Goal: Check status

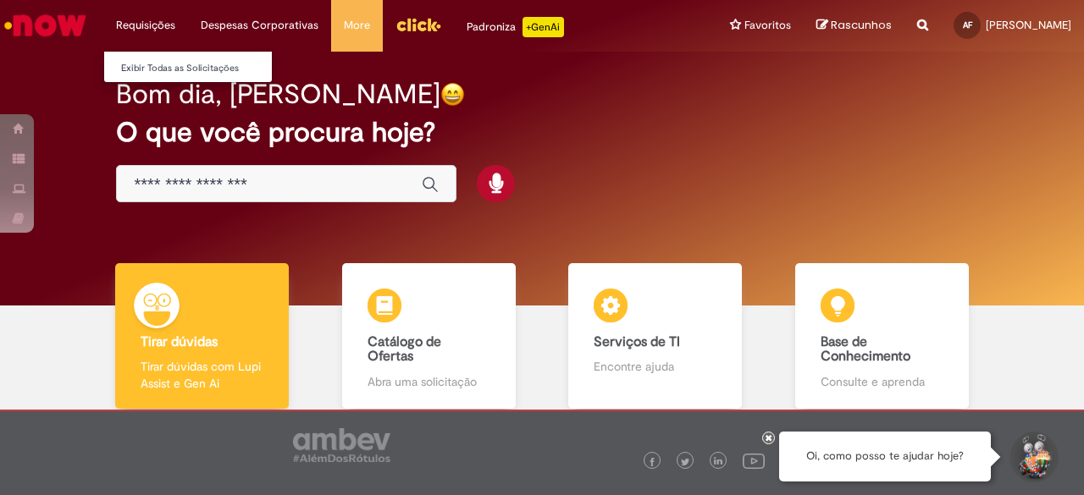
click at [142, 14] on li "Requisições Exibir Todas as Solicitações" at bounding box center [145, 25] width 85 height 51
click at [159, 62] on link "Exibir Todas as Solicitações" at bounding box center [197, 68] width 186 height 19
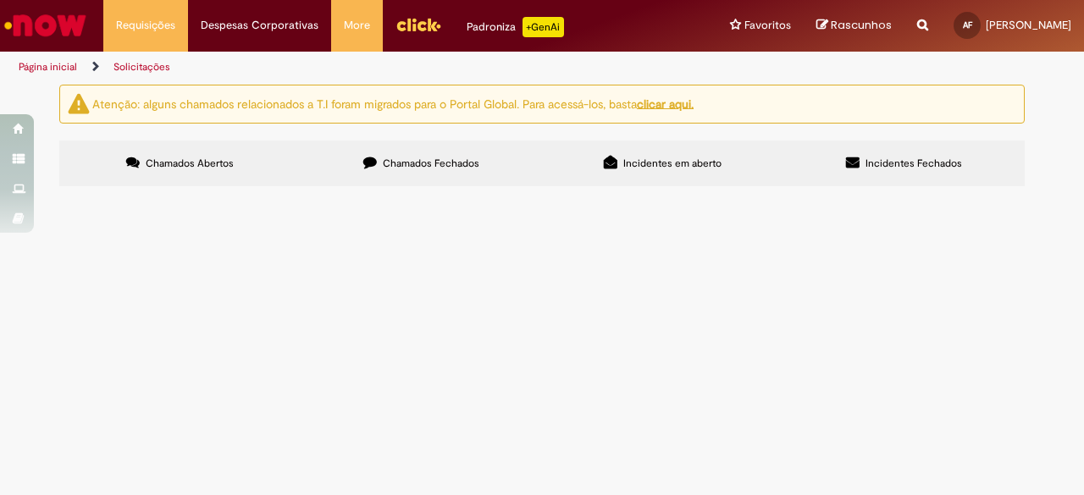
click at [390, 157] on span "Chamados Fechados" at bounding box center [431, 164] width 97 height 14
click at [0, 0] on td at bounding box center [0, 0] width 0 height 0
click at [0, 0] on span "Novo funcionário - solicitação cracha 1° via" at bounding box center [0, 0] width 0 height 0
click at [415, 164] on span "Chamados Fechados" at bounding box center [431, 164] width 97 height 14
click at [692, 152] on label "Incidentes em aberto" at bounding box center [662, 164] width 241 height 46
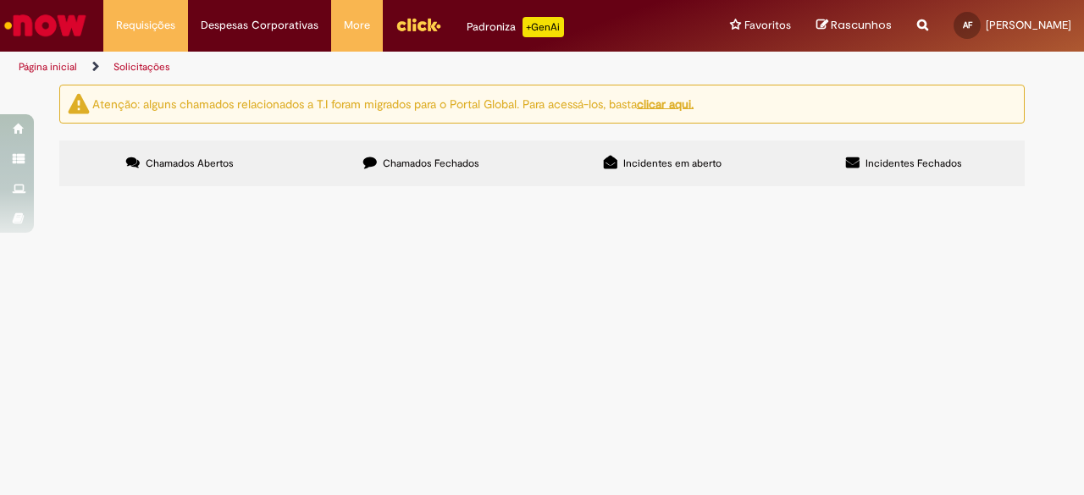
click at [484, 167] on label "Chamados Fechados" at bounding box center [421, 164] width 241 height 46
click at [0, 0] on div at bounding box center [0, 0] width 0 height 0
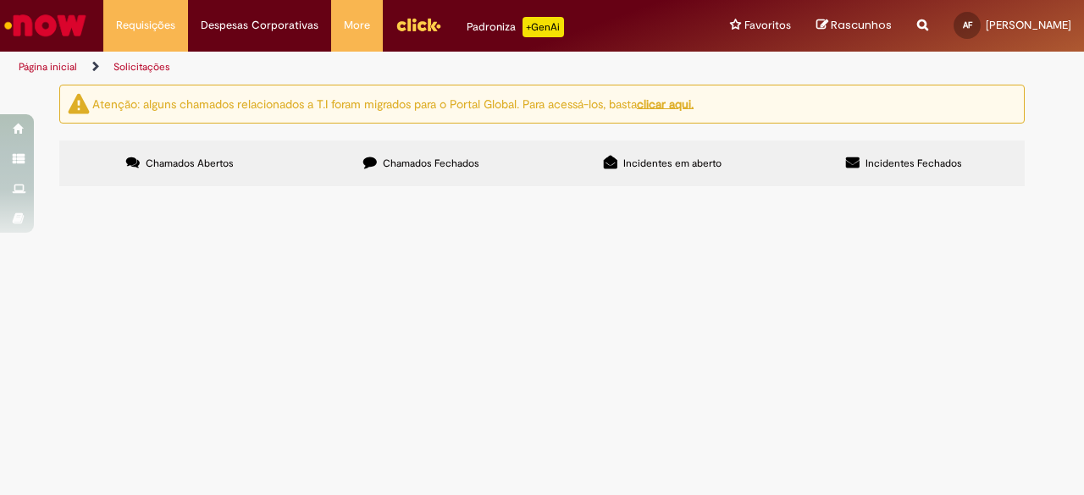
click at [0, 0] on div at bounding box center [0, 0] width 0 height 0
click at [0, 0] on div "Linhas 1 − 3 de 3" at bounding box center [0, 0] width 0 height 0
click at [1076, 97] on div "Atenção: alguns chamados relacionados a T.I foram migrados para o Portal Global…" at bounding box center [542, 138] width 1084 height 107
